Goal: Use online tool/utility: Utilize a website feature to perform a specific function

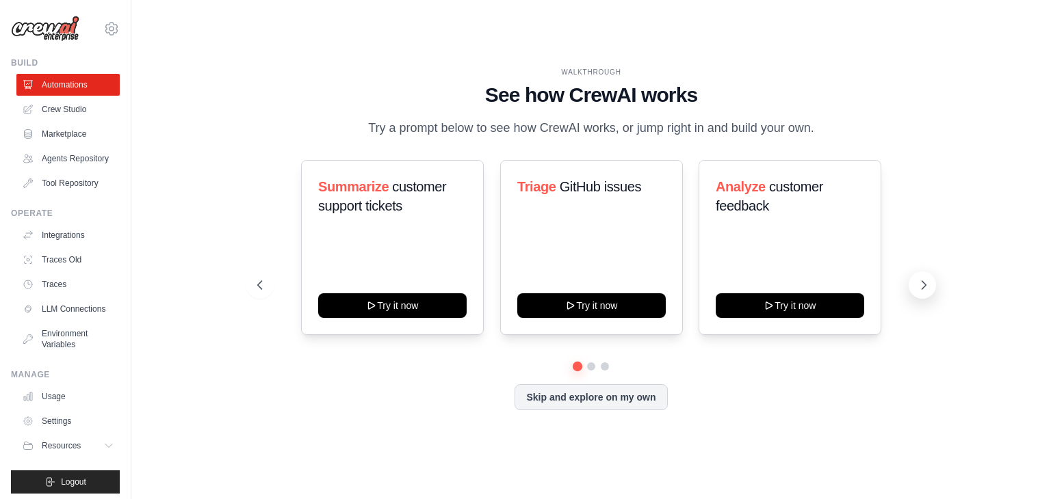
click at [920, 280] on icon at bounding box center [924, 285] width 14 height 14
click at [57, 170] on link "Agents Repository" at bounding box center [69, 159] width 103 height 22
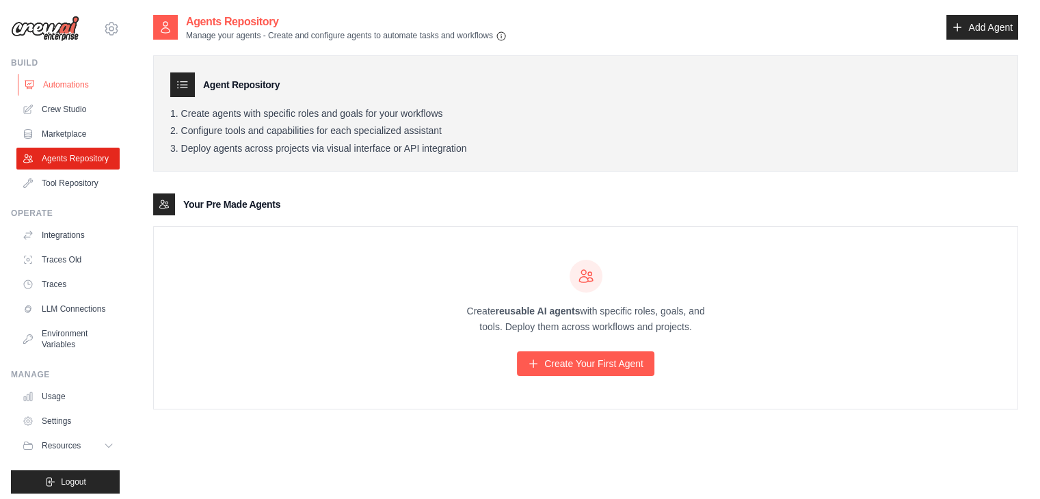
click at [68, 80] on link "Automations" at bounding box center [69, 85] width 103 height 22
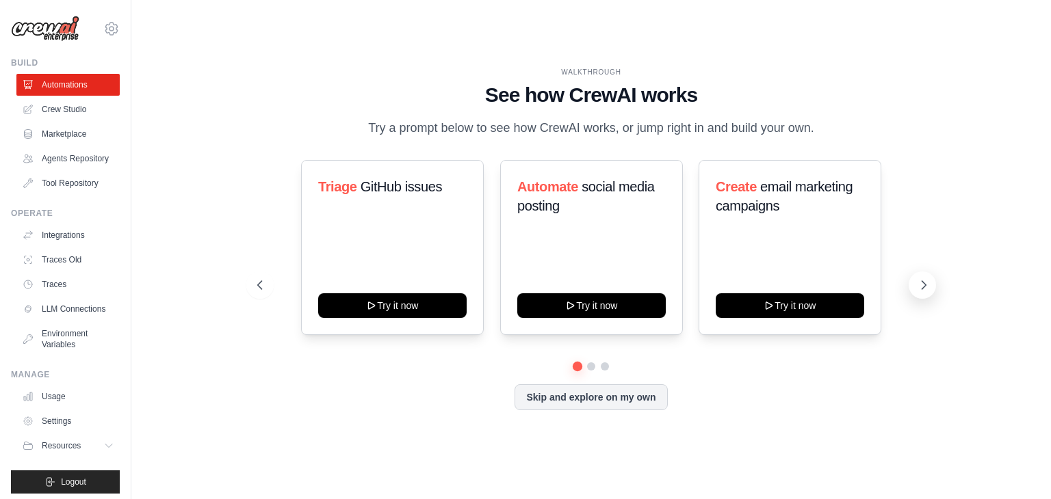
click at [921, 289] on icon at bounding box center [924, 285] width 14 height 14
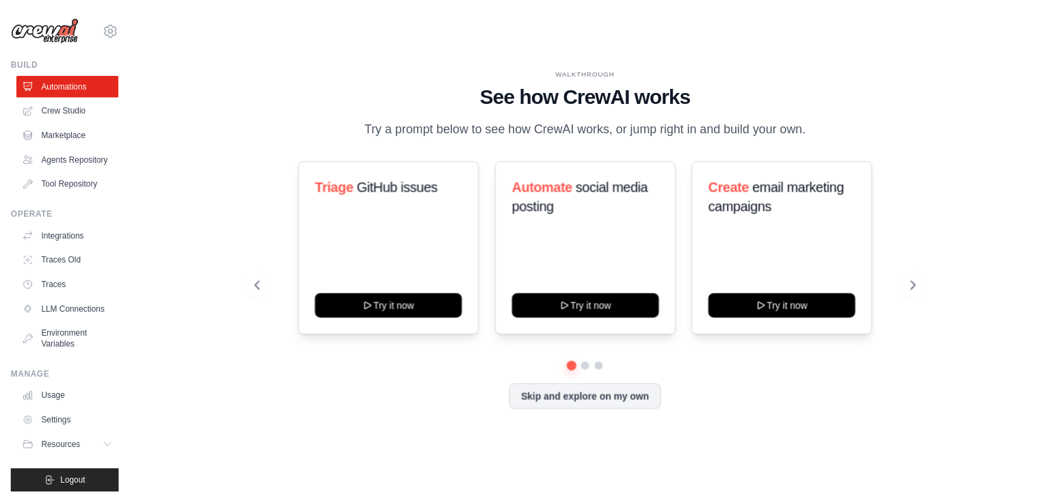
scroll to position [27, 0]
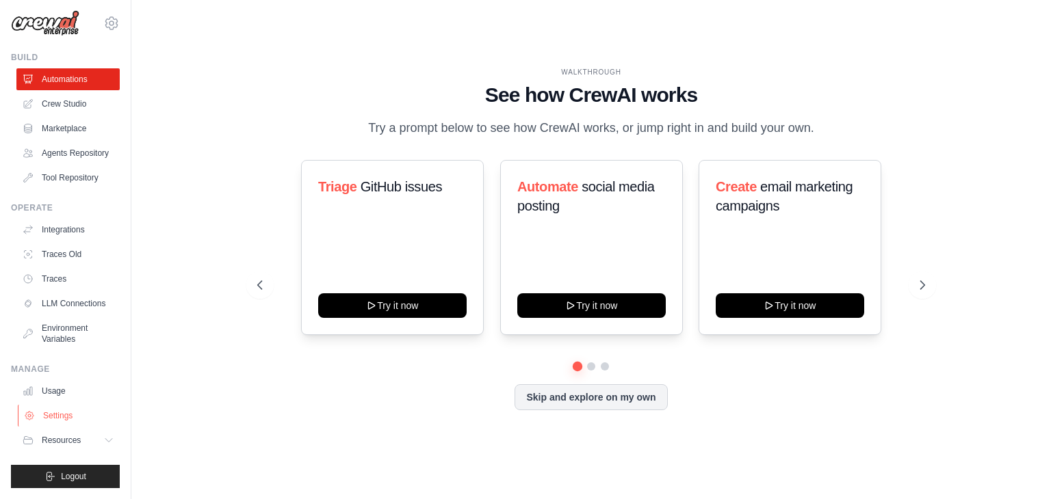
click at [57, 417] on link "Settings" at bounding box center [69, 416] width 103 height 22
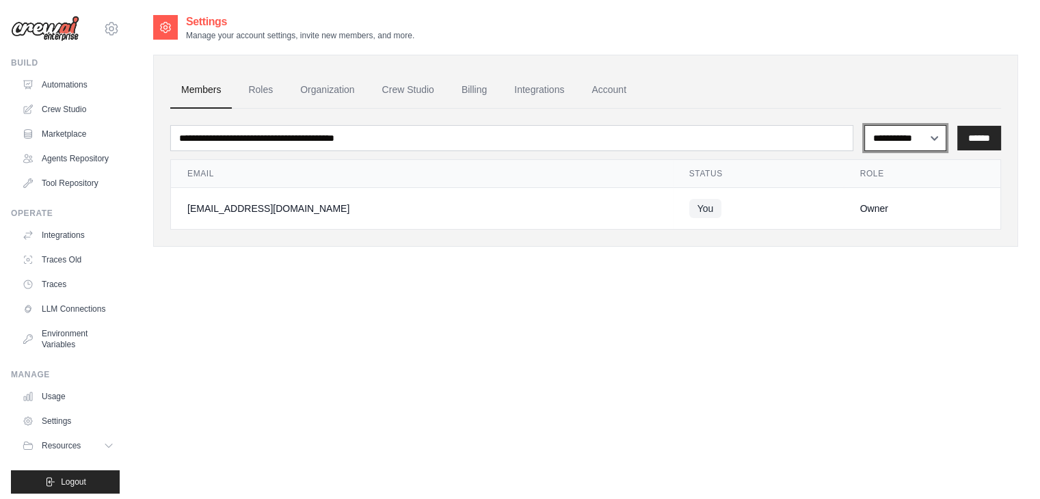
click at [929, 138] on select "**********" at bounding box center [906, 138] width 82 height 26
click at [945, 89] on ul "Members Roles Organization Crew Studio Billing Integrations Account" at bounding box center [585, 90] width 831 height 37
click at [63, 113] on link "Crew Studio" at bounding box center [69, 110] width 103 height 22
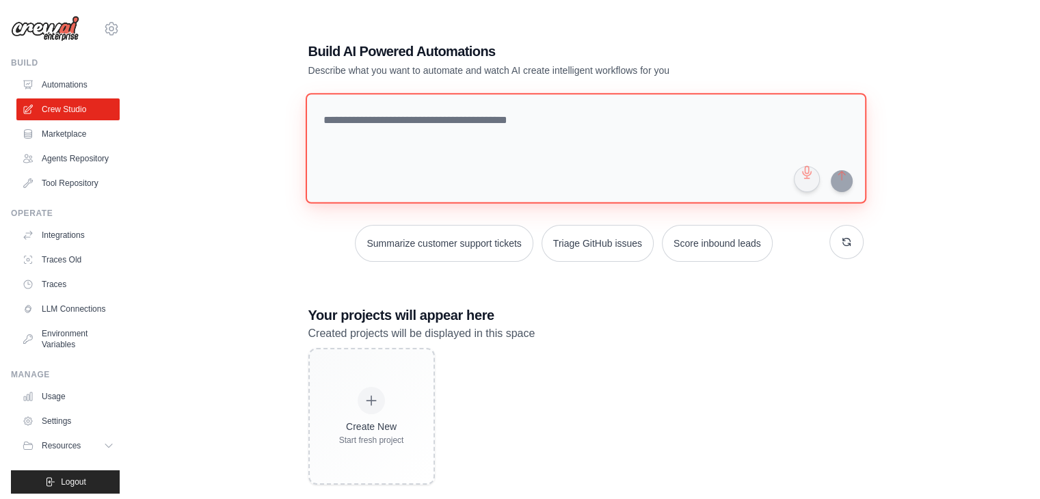
click at [547, 161] on textarea at bounding box center [585, 148] width 561 height 111
paste textarea "**********"
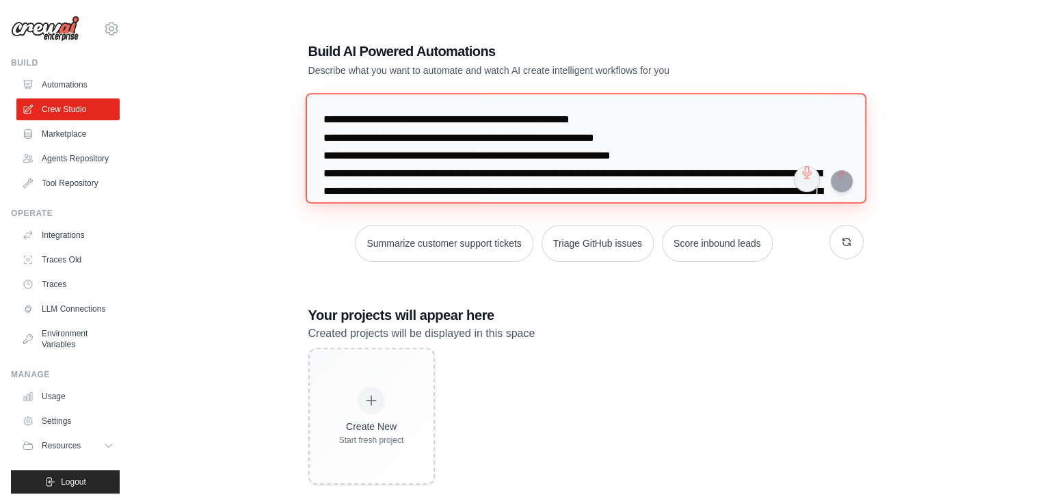
scroll to position [1916, 0]
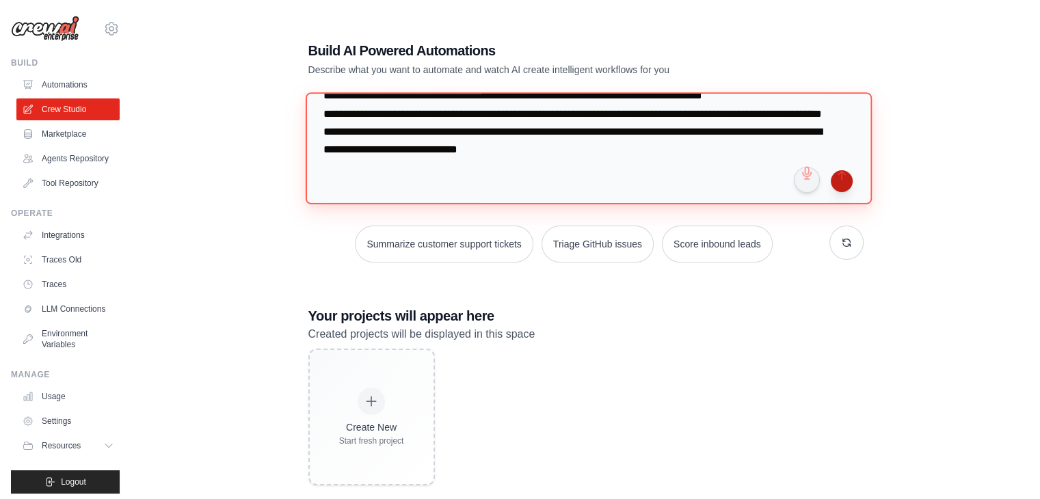
type textarea "**********"
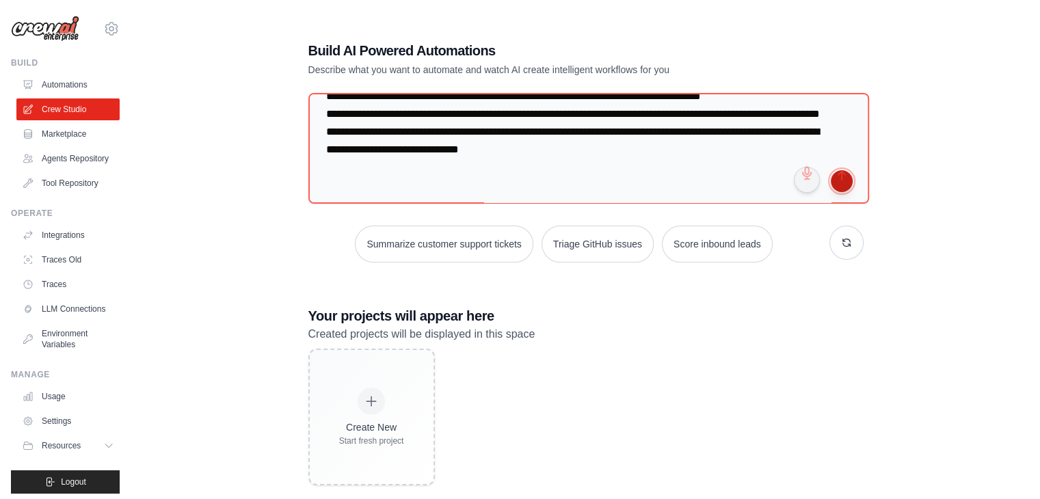
click at [843, 184] on button "submit" at bounding box center [842, 181] width 22 height 22
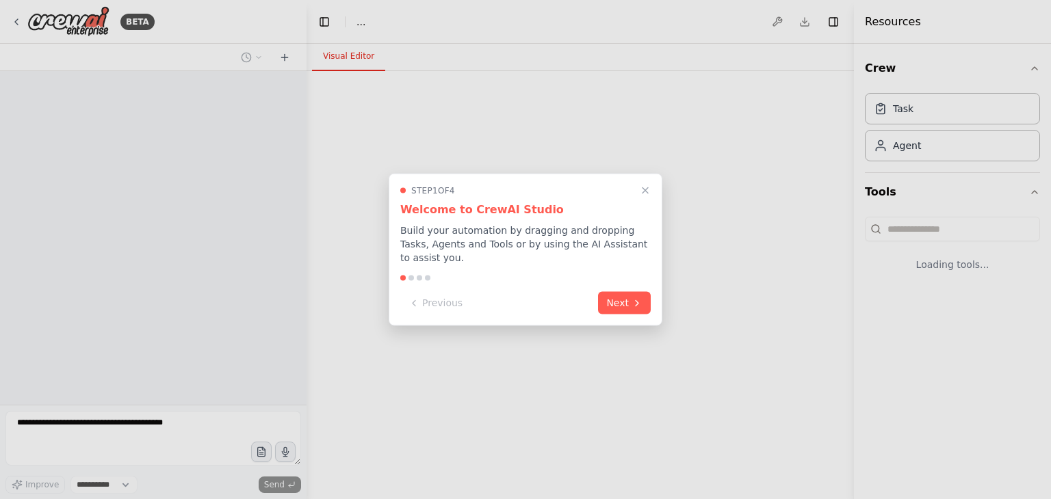
select select "****"
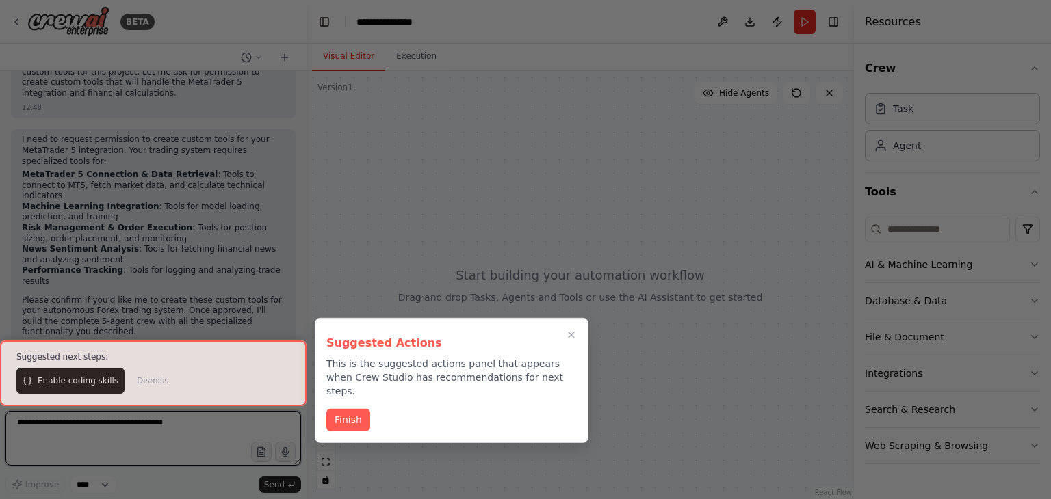
scroll to position [1850, 0]
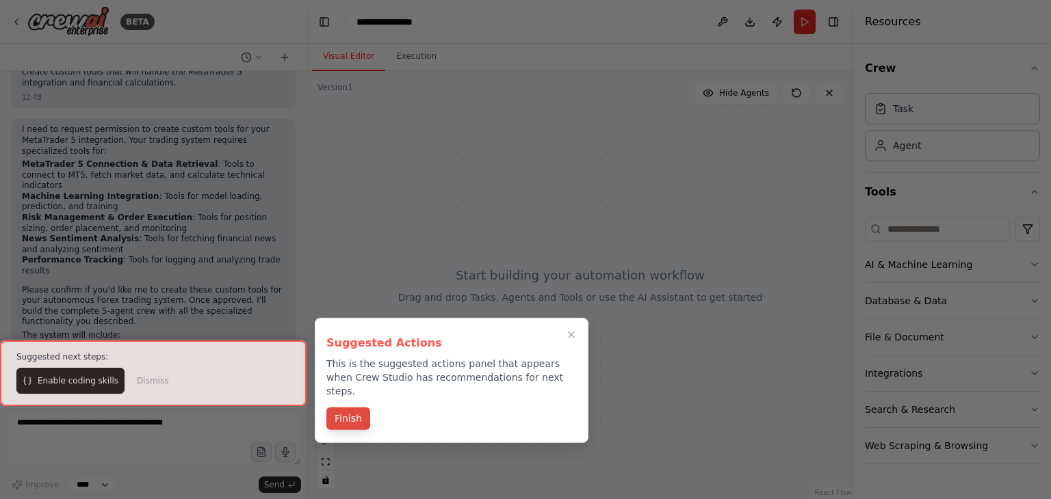
click at [352, 408] on button "Finish" at bounding box center [348, 419] width 44 height 23
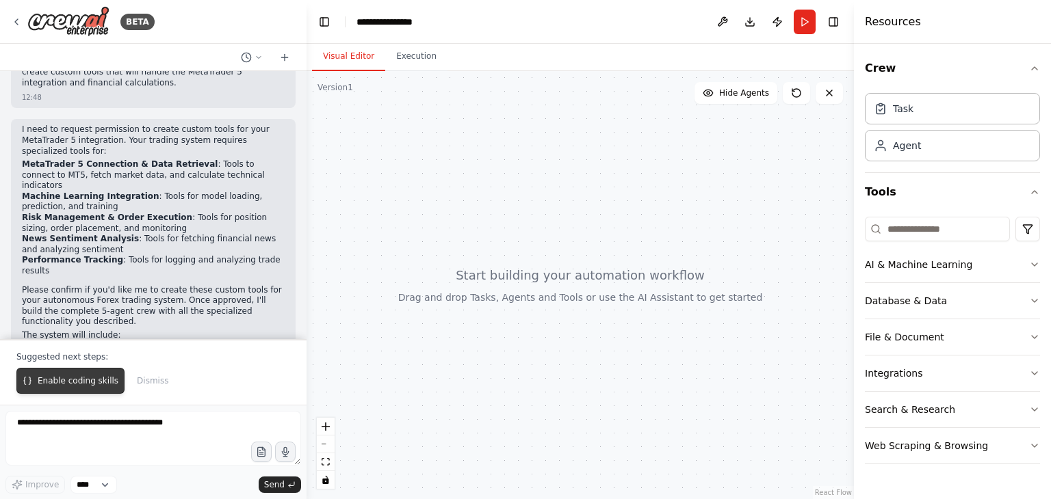
click at [74, 387] on span "Enable coding skills" at bounding box center [78, 381] width 81 height 11
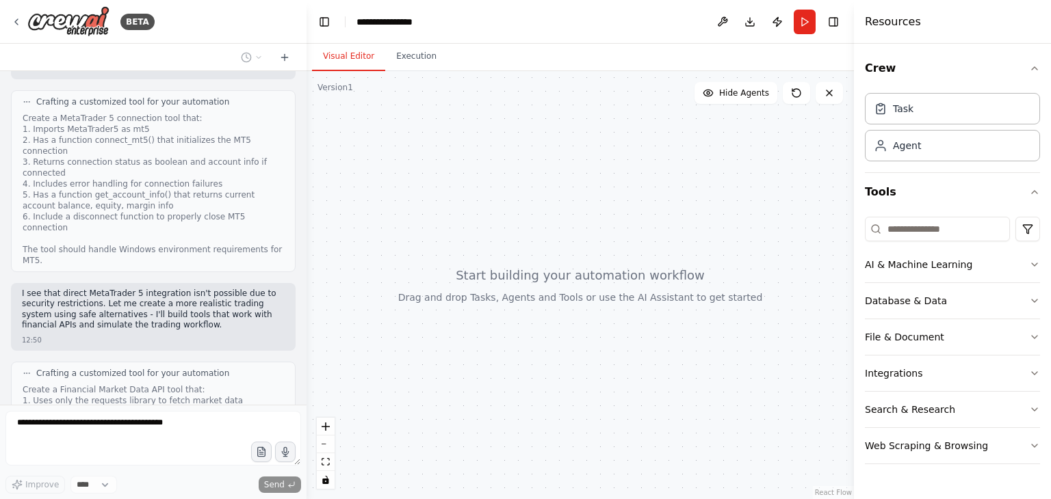
scroll to position [2434, 0]
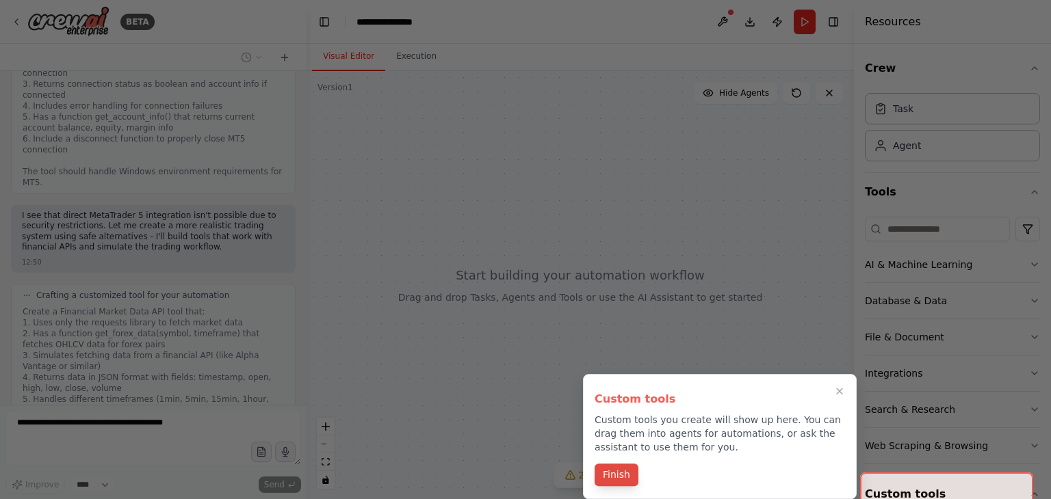
click at [621, 477] on button "Finish" at bounding box center [616, 475] width 44 height 23
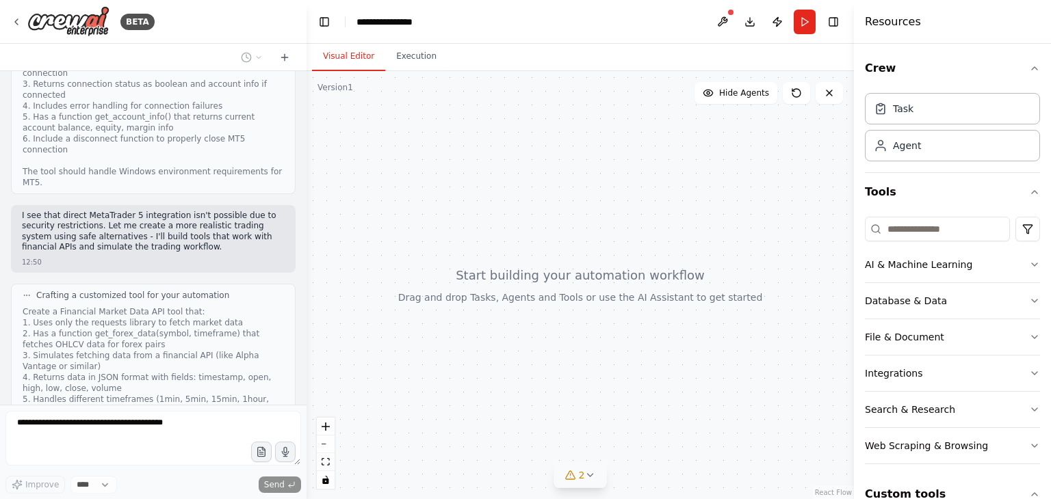
click at [588, 477] on icon at bounding box center [589, 475] width 11 height 11
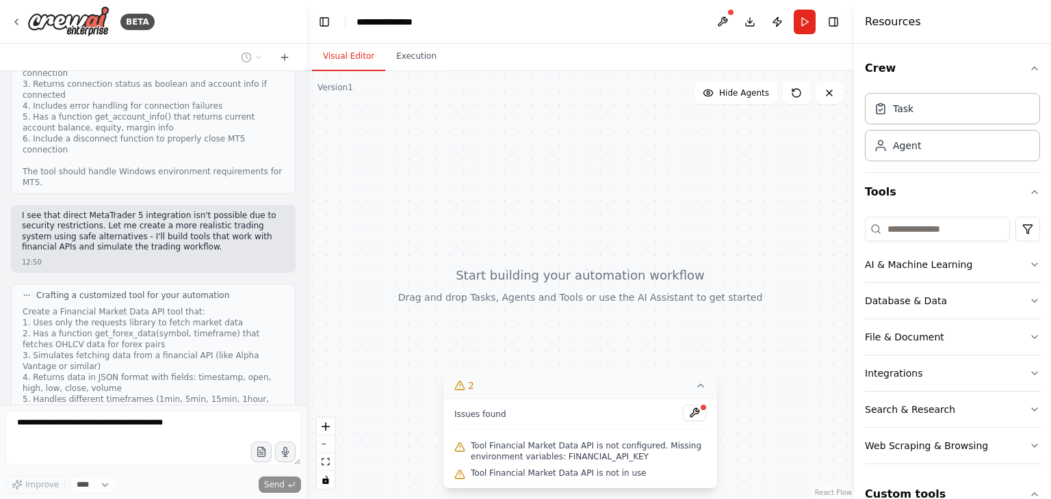
scroll to position [2627, 0]
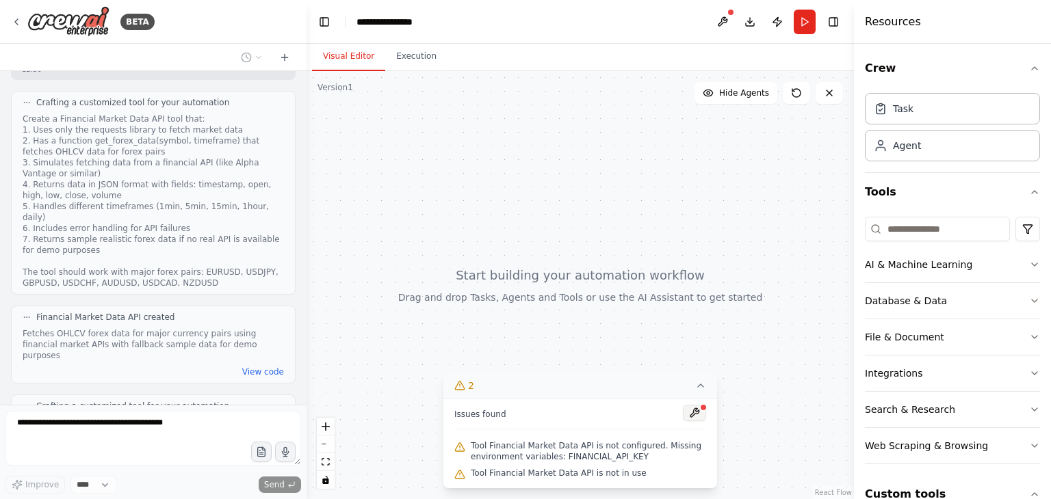
click at [698, 411] on button at bounding box center [694, 413] width 23 height 16
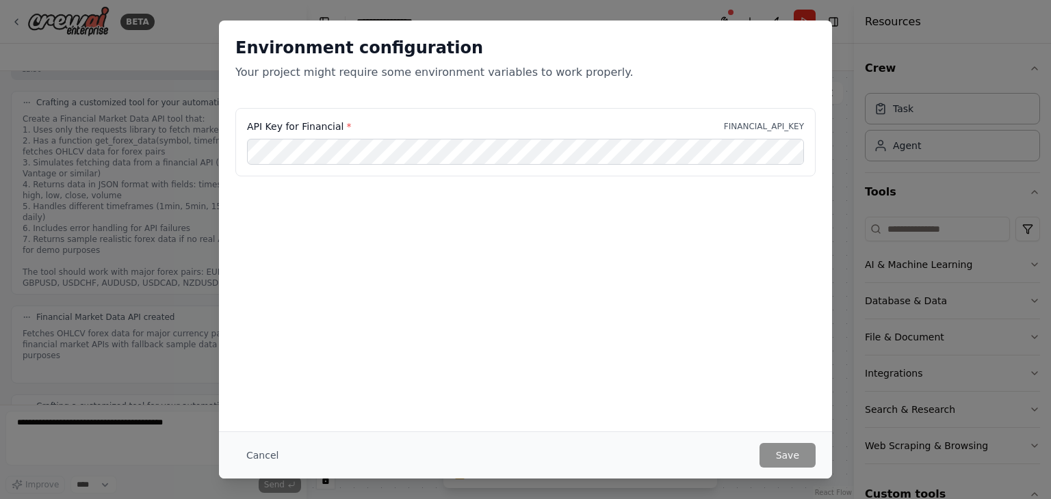
click at [407, 217] on div "API Key for Financial * FINANCIAL_API_KEY" at bounding box center [525, 176] width 613 height 137
click at [257, 455] on button "Cancel" at bounding box center [262, 455] width 54 height 25
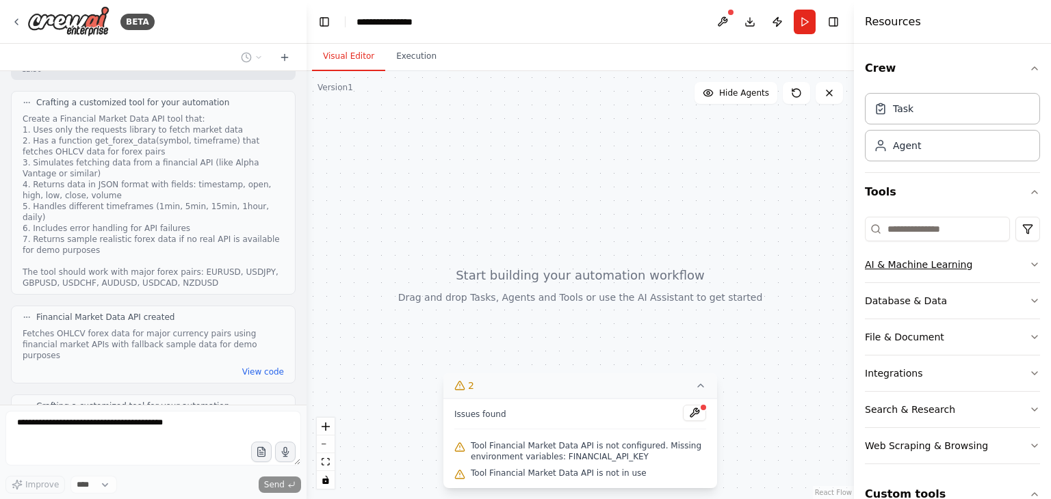
click at [1018, 259] on button "AI & Machine Learning" at bounding box center [952, 265] width 175 height 36
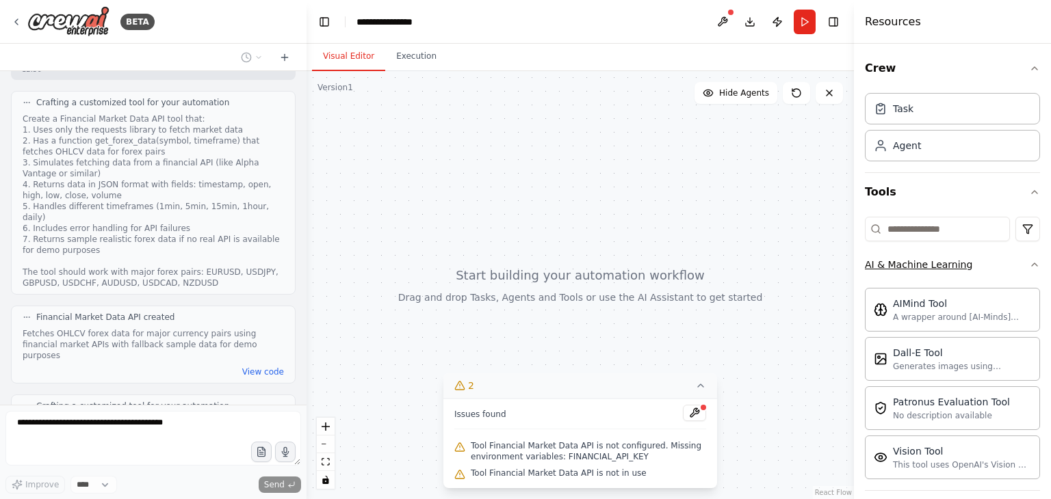
click at [1018, 259] on button "AI & Machine Learning" at bounding box center [952, 265] width 175 height 36
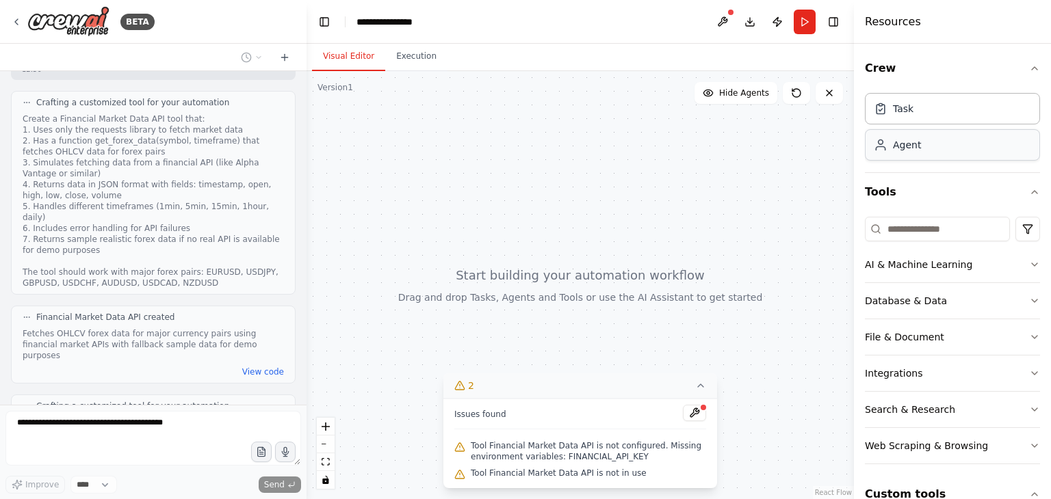
click at [998, 155] on div "Agent" at bounding box center [952, 144] width 175 height 31
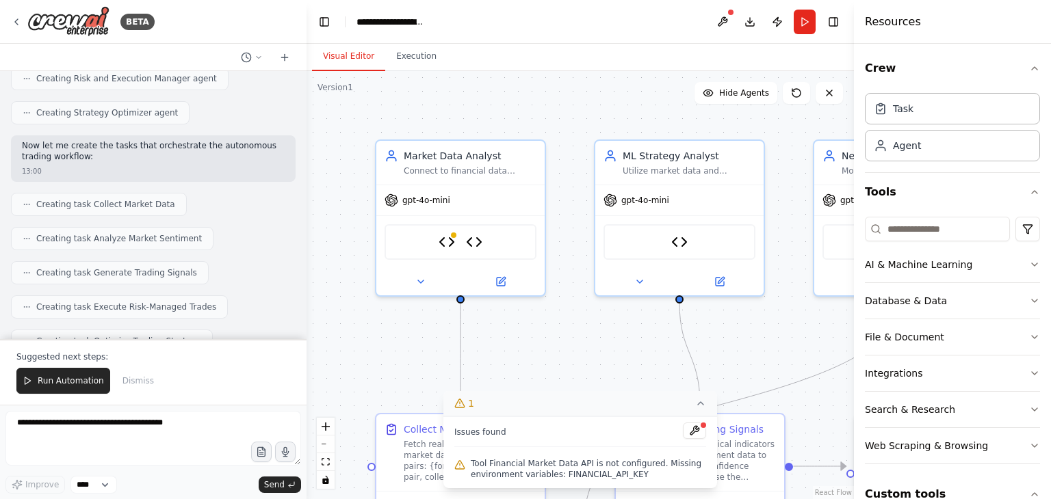
scroll to position [4838, 0]
